Goal: Find specific page/section: Find specific page/section

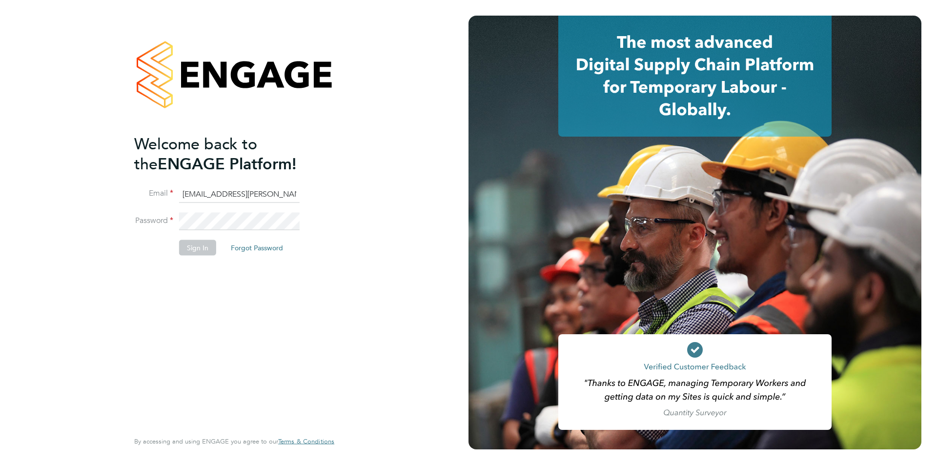
click at [246, 197] on input "edyta.marchant@bhafc.co.uk" at bounding box center [239, 194] width 121 height 18
type input "edyta.marchant@brightonandhovealbion.com"
click at [195, 247] on button "Sign In" at bounding box center [197, 248] width 37 height 16
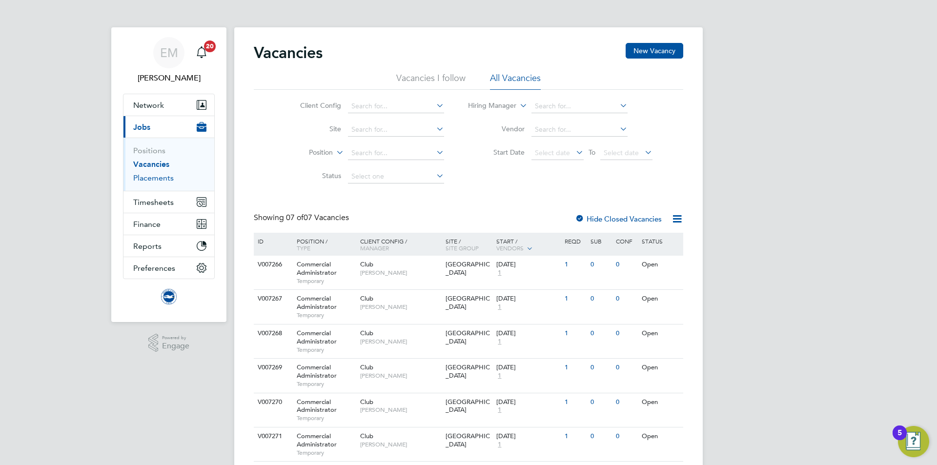
click at [154, 181] on link "Placements" at bounding box center [153, 177] width 41 height 9
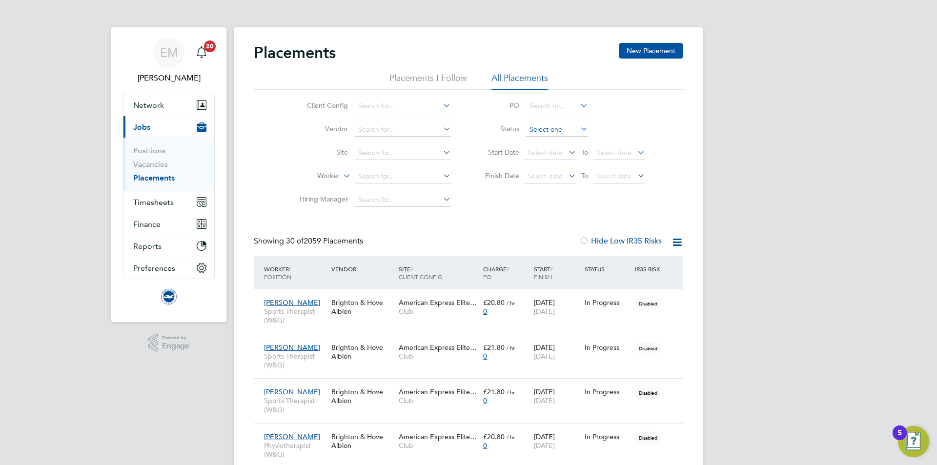
click at [543, 134] on input at bounding box center [557, 130] width 62 height 14
click at [544, 147] on li "Active" at bounding box center [557, 143] width 63 height 13
type input "Active"
click at [676, 239] on icon at bounding box center [677, 242] width 12 height 12
